Goal: Information Seeking & Learning: Learn about a topic

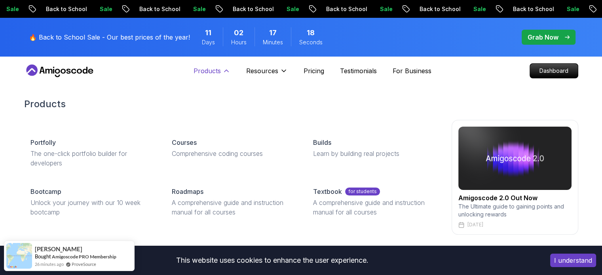
click at [226, 76] on button "Products" at bounding box center [212, 74] width 37 height 16
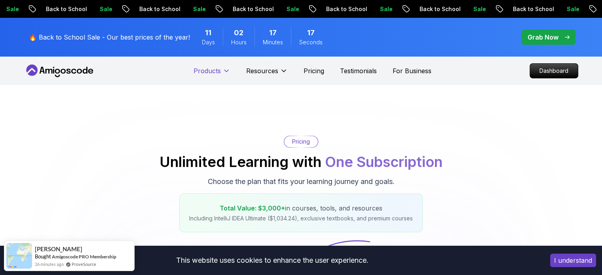
click at [226, 76] on button "Products" at bounding box center [212, 74] width 37 height 16
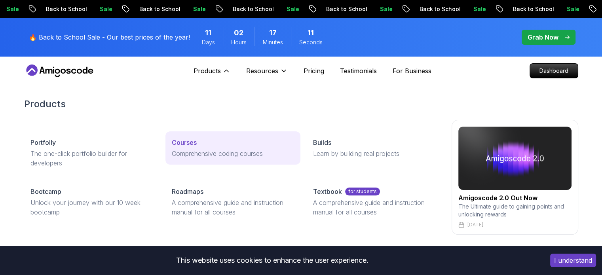
click at [183, 148] on link "Courses Comprehensive coding courses" at bounding box center [233, 147] width 135 height 33
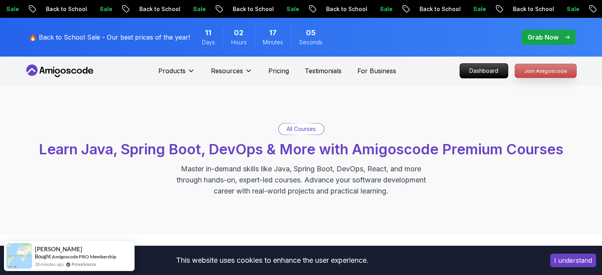
click at [525, 68] on p "Join Amigoscode" at bounding box center [545, 70] width 61 height 13
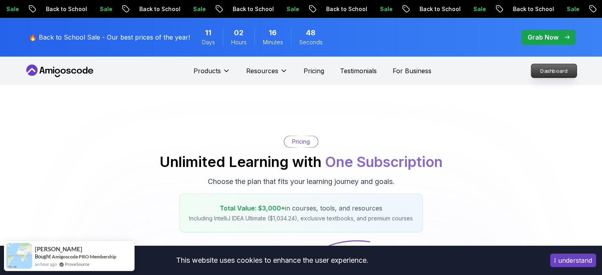
click at [542, 69] on p "Dashboard" at bounding box center [554, 70] width 46 height 13
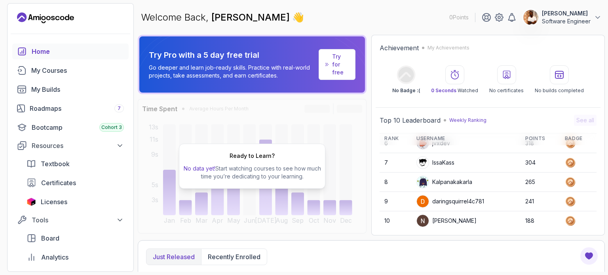
scroll to position [111, 0]
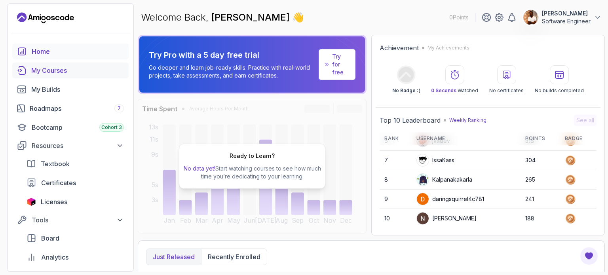
click at [63, 70] on div "My Courses" at bounding box center [77, 71] width 93 height 10
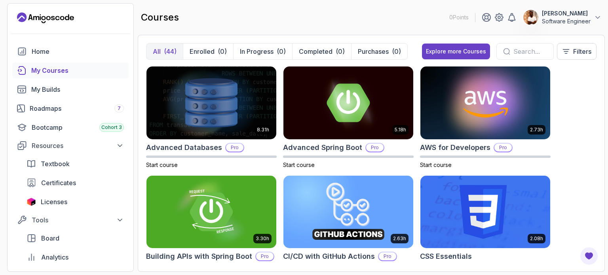
click at [570, 156] on div "8.31h Advanced Databases Pro Start course 5.18h Advanced Spring Boot Pro Start …" at bounding box center [371, 165] width 451 height 198
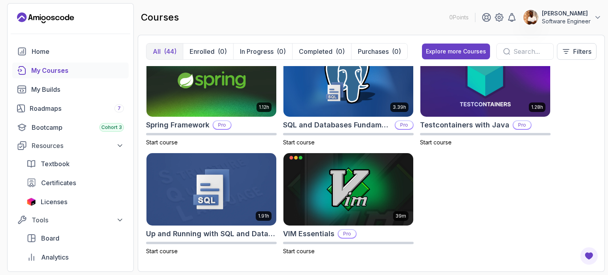
scroll to position [1442, 0]
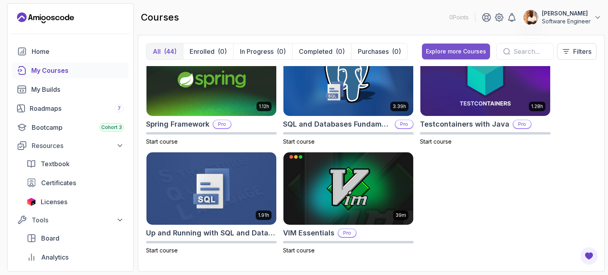
click at [464, 53] on div "Explore more Courses" at bounding box center [456, 52] width 60 height 8
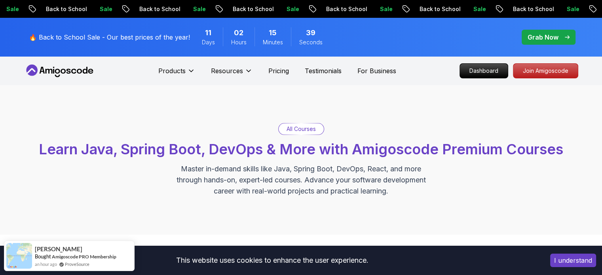
click at [297, 129] on p "All Courses" at bounding box center [301, 129] width 29 height 8
click at [282, 131] on div "All Courses" at bounding box center [301, 129] width 45 height 11
click at [302, 124] on div "All Courses" at bounding box center [301, 129] width 45 height 11
click at [485, 61] on nav "Products Resources Pricing Testimonials For Business Dashboard Join Amigoscode" at bounding box center [301, 71] width 554 height 29
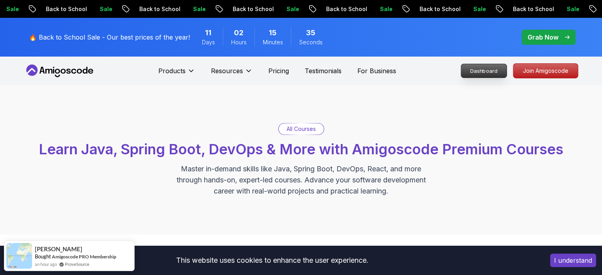
click at [482, 68] on p "Dashboard" at bounding box center [484, 70] width 46 height 13
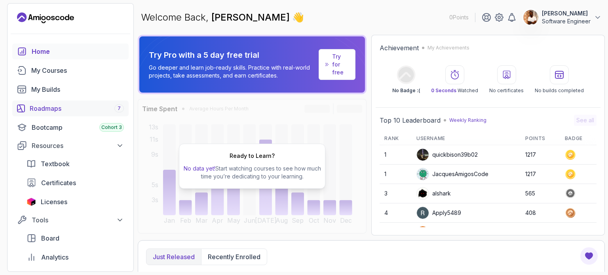
click at [62, 107] on div "Roadmaps 7" at bounding box center [77, 109] width 94 height 10
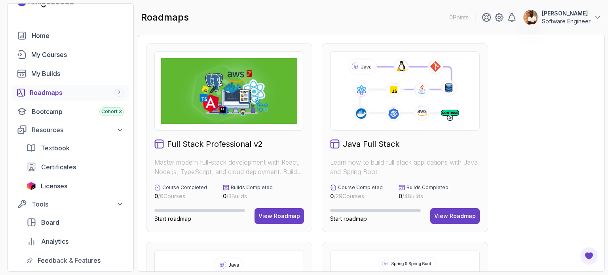
scroll to position [32, 0]
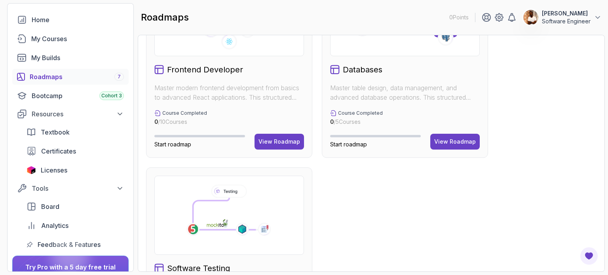
scroll to position [453, 0]
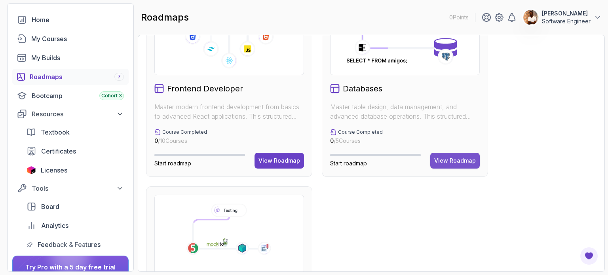
click at [453, 160] on div "View Roadmap" at bounding box center [455, 161] width 42 height 8
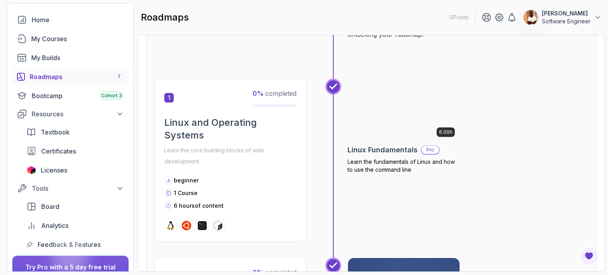
scroll to position [126, 0]
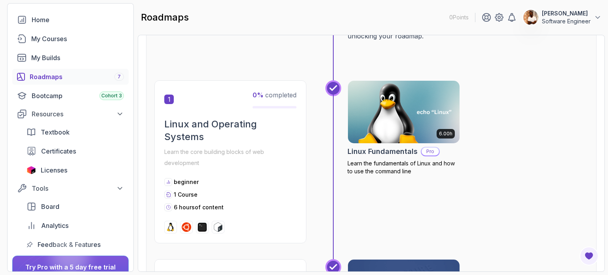
click at [185, 229] on img at bounding box center [187, 228] width 10 height 10
drag, startPoint x: 185, startPoint y: 229, endPoint x: 219, endPoint y: 226, distance: 33.8
click at [219, 226] on div at bounding box center [230, 227] width 132 height 13
click at [219, 226] on img at bounding box center [218, 228] width 10 height 10
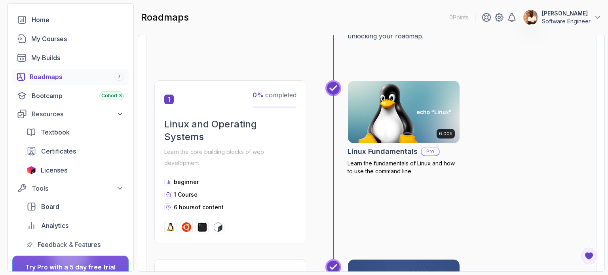
click at [219, 226] on img at bounding box center [218, 228] width 10 height 10
